Goal: Navigation & Orientation: Find specific page/section

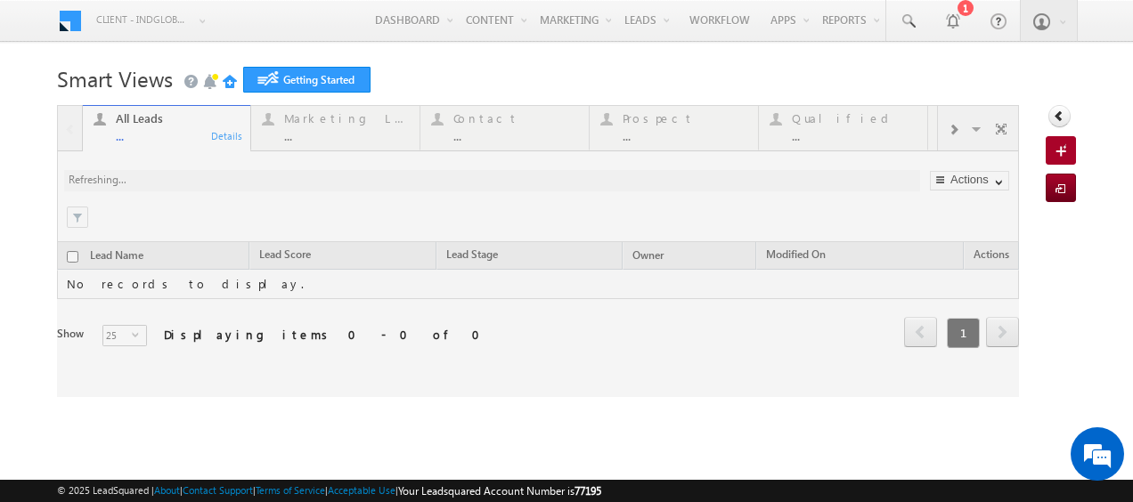
click at [0, 0] on link "Reports Home" at bounding box center [0, 0] width 0 height 0
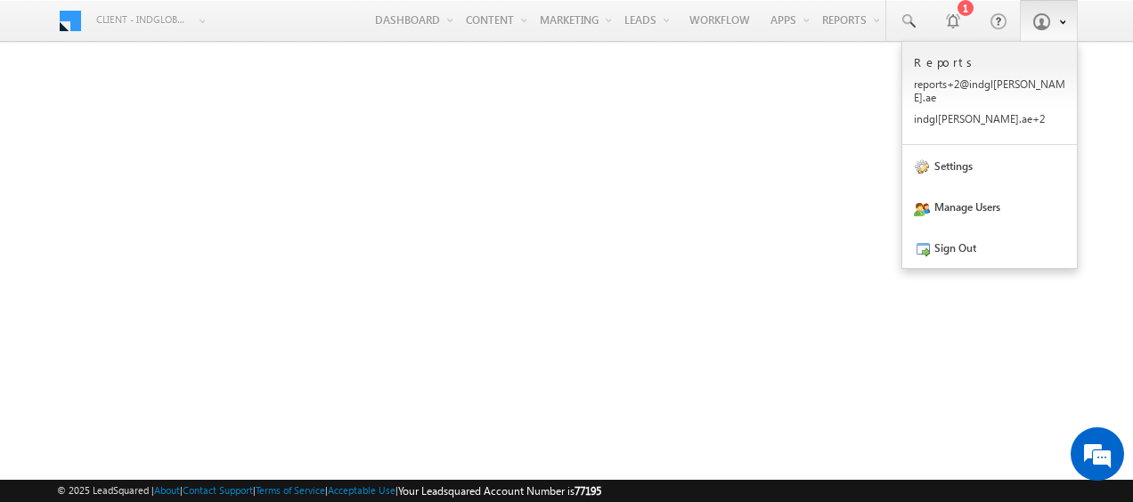
click at [1048, 30] on link at bounding box center [1049, 20] width 58 height 41
click at [971, 236] on link "Sign Out" at bounding box center [989, 247] width 175 height 41
